Goal: Navigation & Orientation: Go to known website

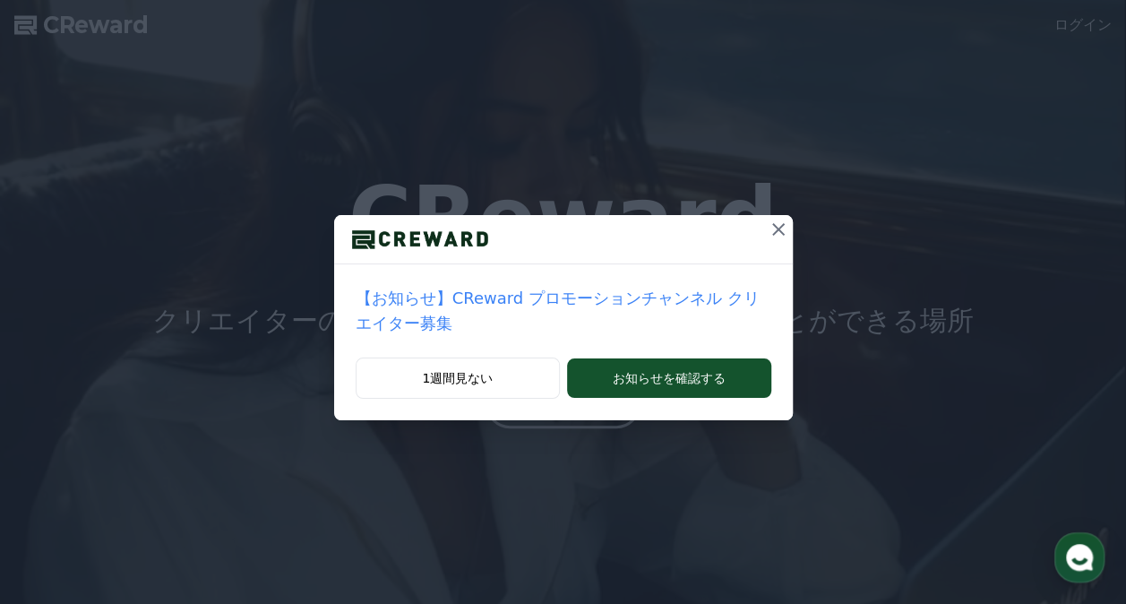
click at [773, 233] on icon at bounding box center [779, 229] width 13 height 13
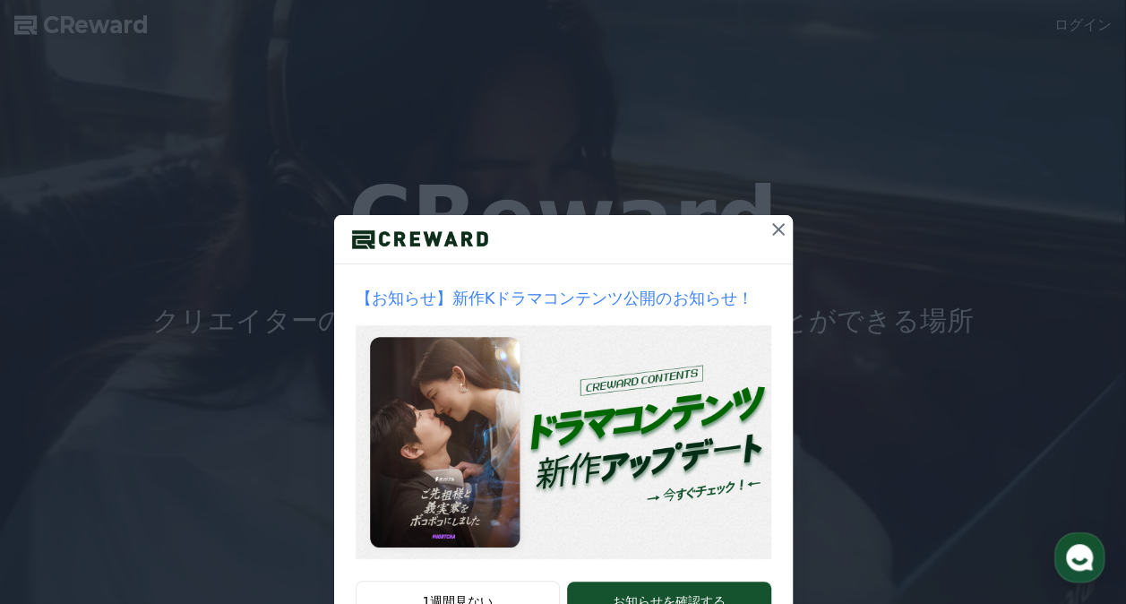
click at [773, 229] on icon at bounding box center [779, 229] width 13 height 13
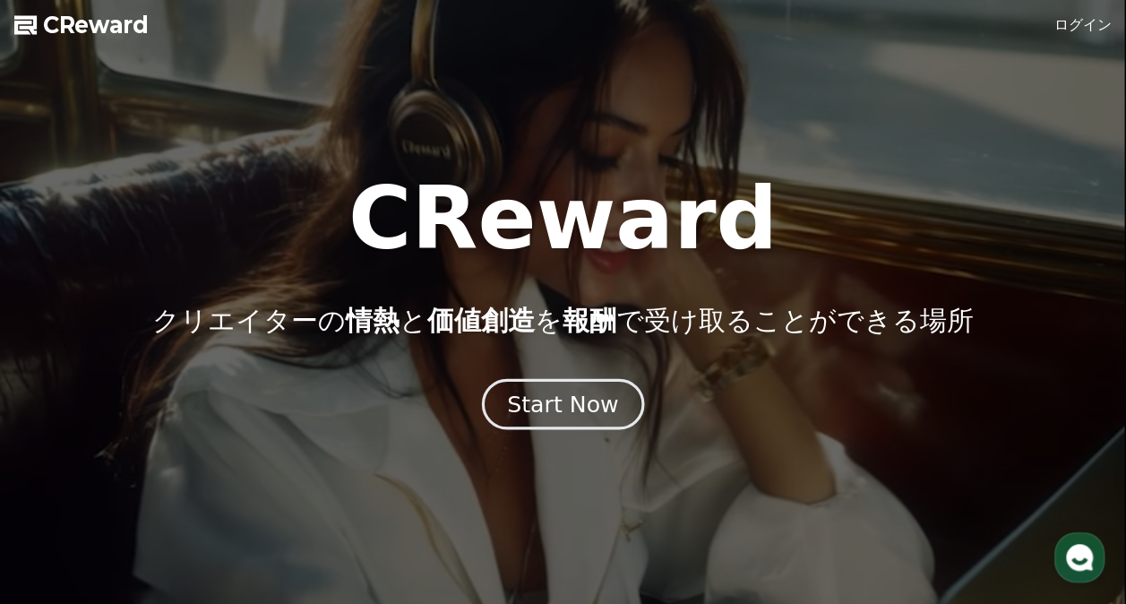
click at [571, 410] on div "Start Now" at bounding box center [562, 404] width 111 height 30
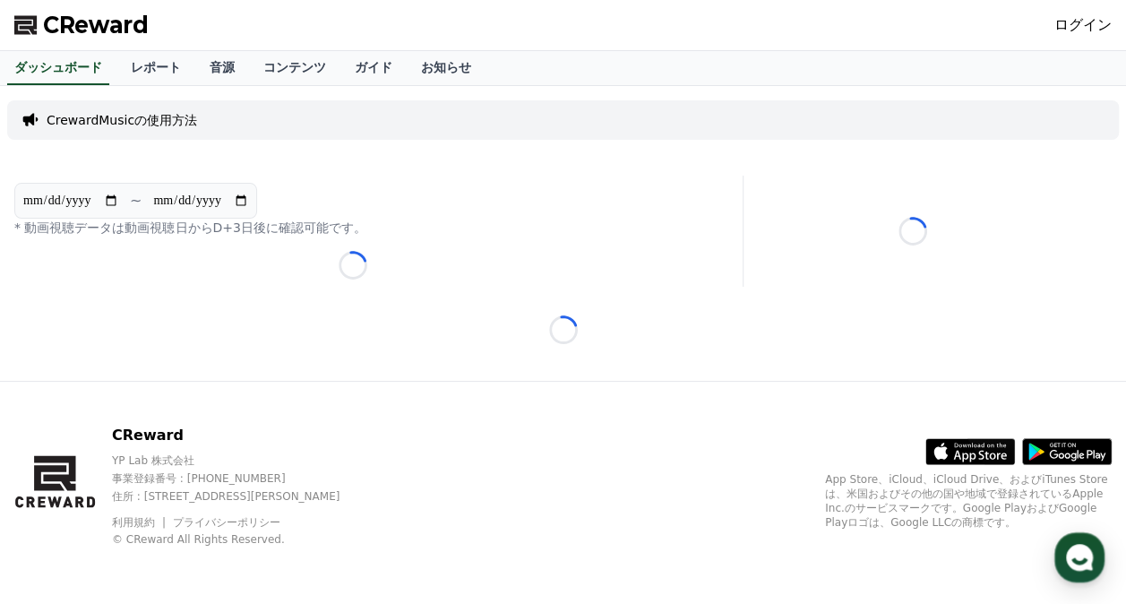
click at [1087, 16] on link "ログイン" at bounding box center [1083, 25] width 57 height 22
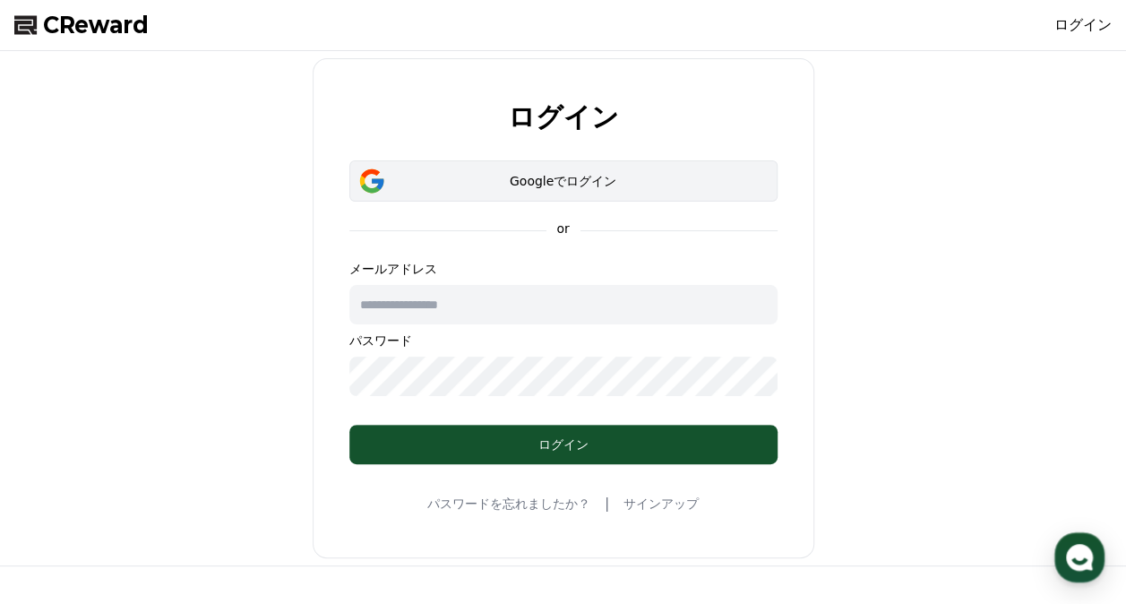
click at [676, 181] on div "Googleでログイン" at bounding box center [563, 181] width 376 height 18
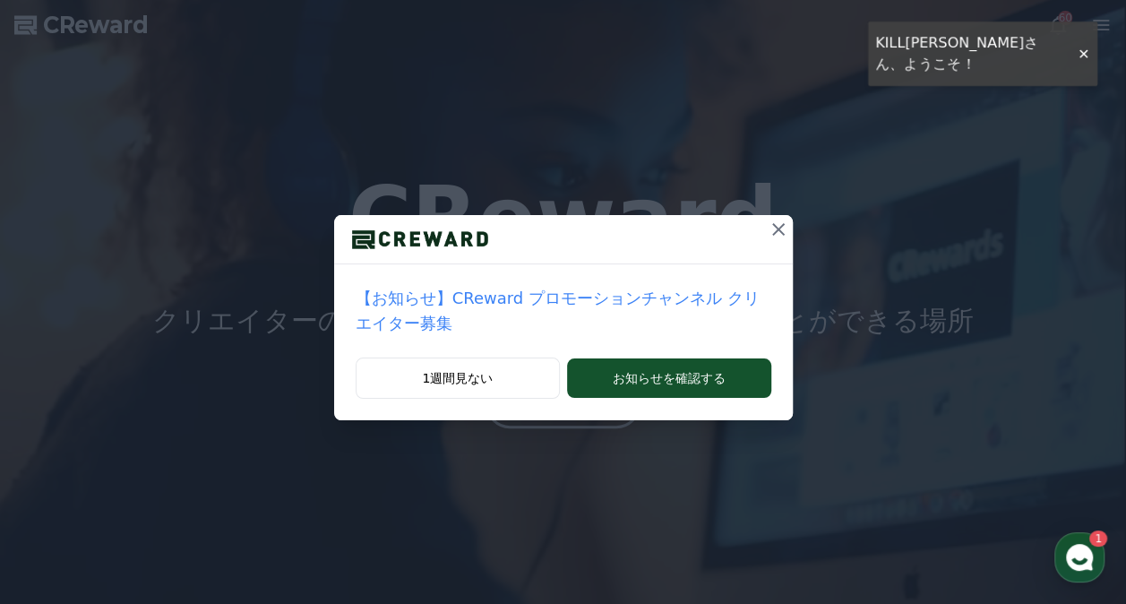
click at [768, 227] on icon at bounding box center [779, 230] width 22 height 22
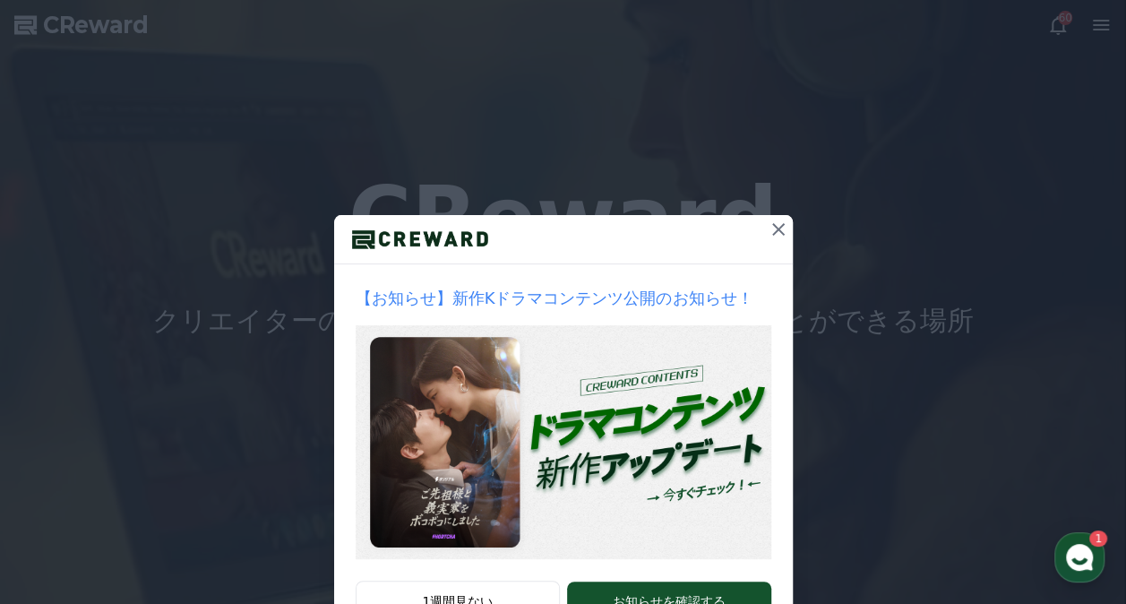
click at [771, 227] on icon at bounding box center [779, 230] width 22 height 22
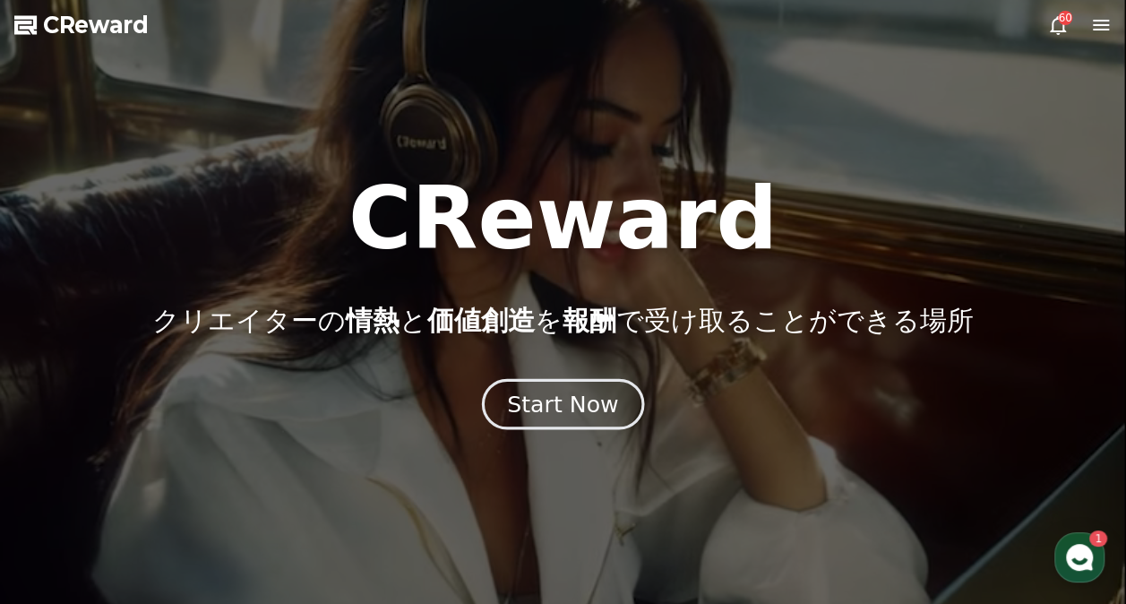
click at [612, 419] on button "Start Now" at bounding box center [563, 404] width 162 height 51
